Goal: Transaction & Acquisition: Book appointment/travel/reservation

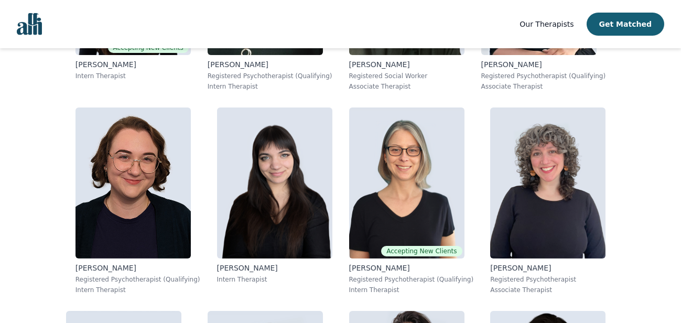
scroll to position [782, 0]
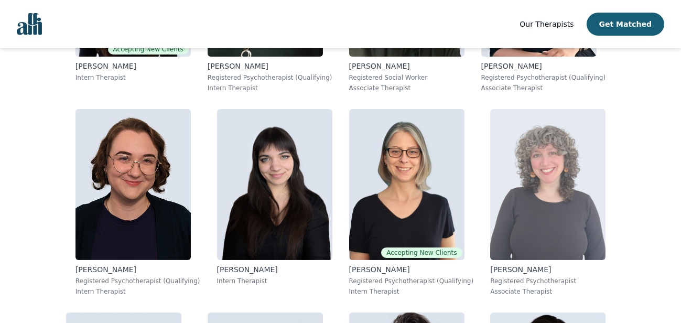
click at [526, 186] on img at bounding box center [547, 184] width 115 height 151
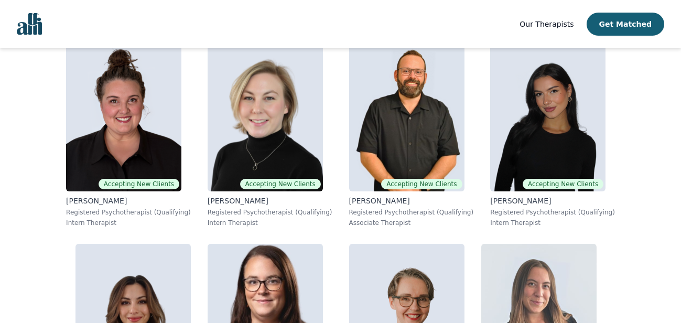
scroll to position [449, 0]
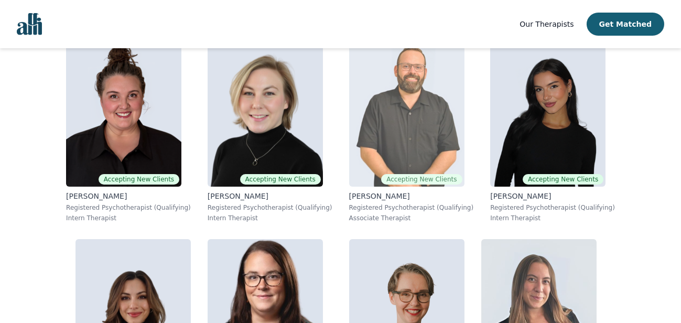
click at [406, 107] on img at bounding box center [406, 111] width 115 height 151
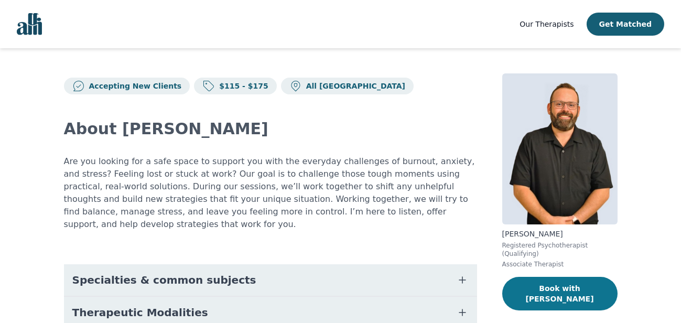
click at [564, 280] on button "Book with [PERSON_NAME]" at bounding box center [559, 294] width 115 height 34
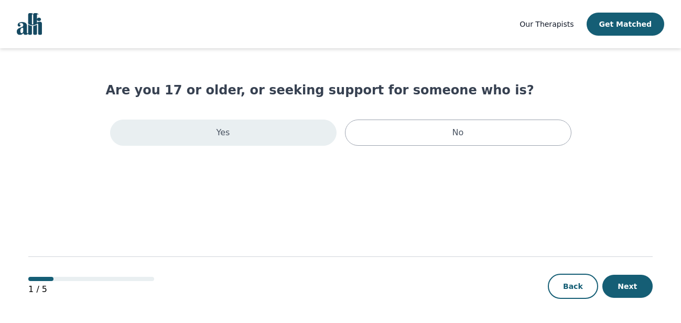
click at [250, 125] on div "Yes" at bounding box center [223, 132] width 226 height 26
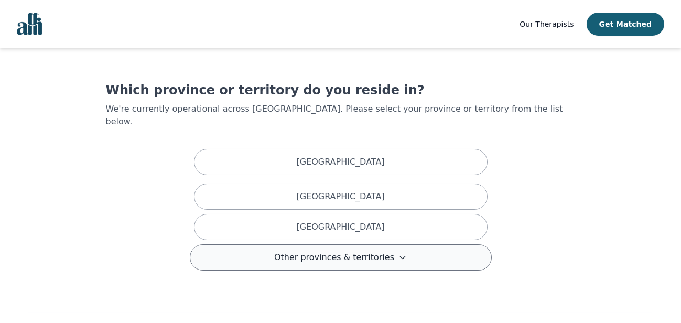
click at [339, 251] on span "Other provinces & territories" at bounding box center [334, 257] width 120 height 13
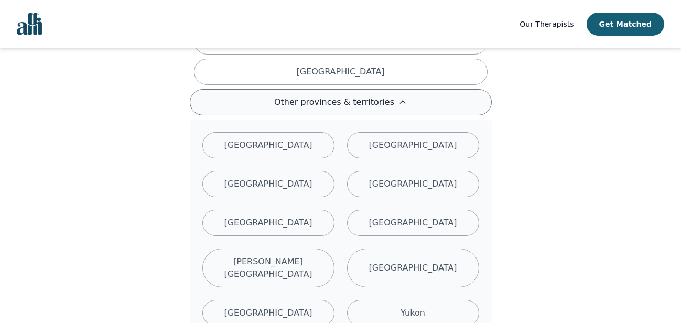
scroll to position [156, 0]
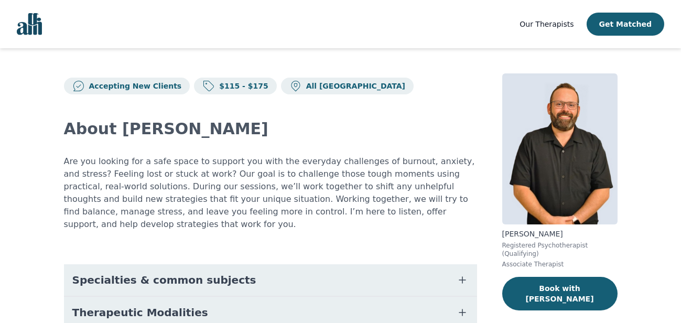
scroll to position [106, 0]
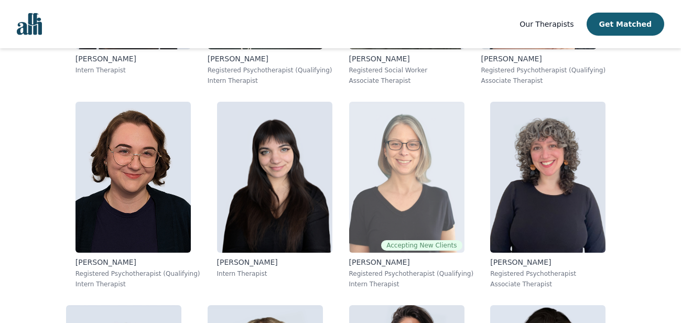
click at [407, 178] on img at bounding box center [406, 177] width 115 height 151
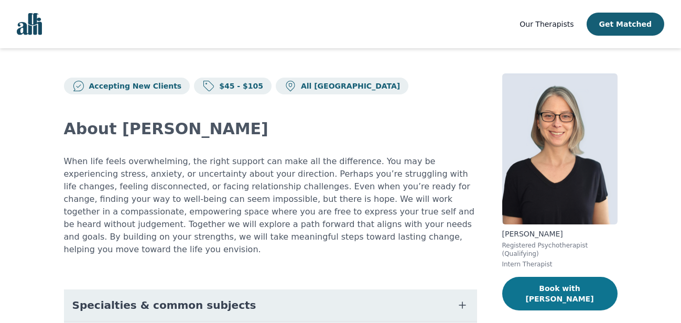
click at [571, 280] on button "Book with [PERSON_NAME]" at bounding box center [559, 294] width 115 height 34
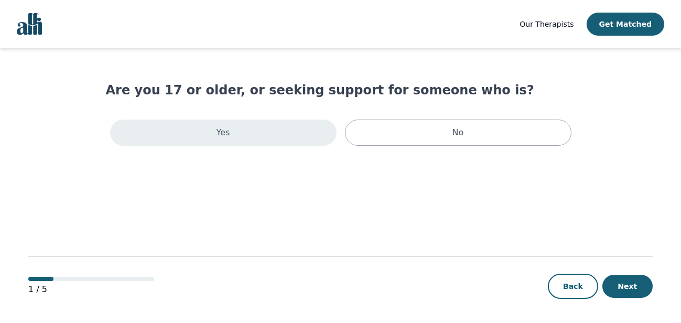
click at [234, 136] on div "Yes" at bounding box center [223, 132] width 226 height 26
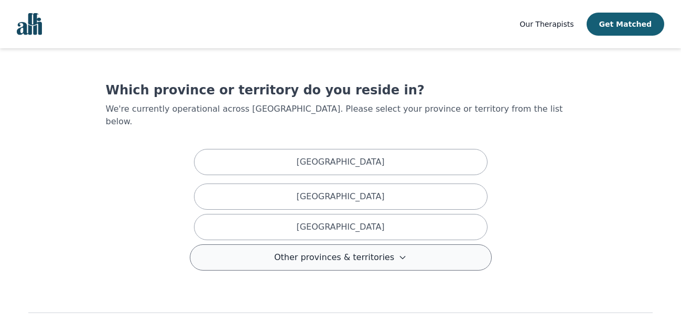
click at [283, 244] on button "Other provinces & territories" at bounding box center [341, 257] width 302 height 26
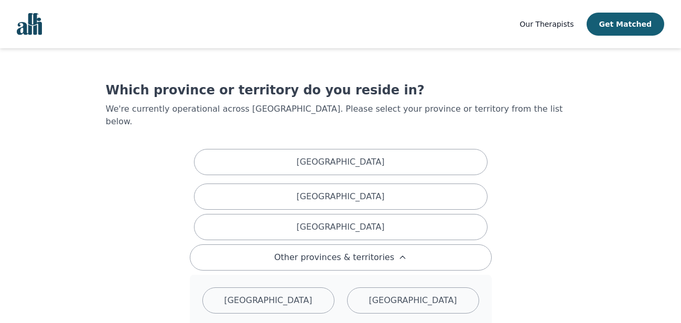
click at [326, 68] on main "Which province or territory do you reside in? We're currently operational acros…" at bounding box center [340, 325] width 624 height 555
